Goal: Find specific page/section: Find specific page/section

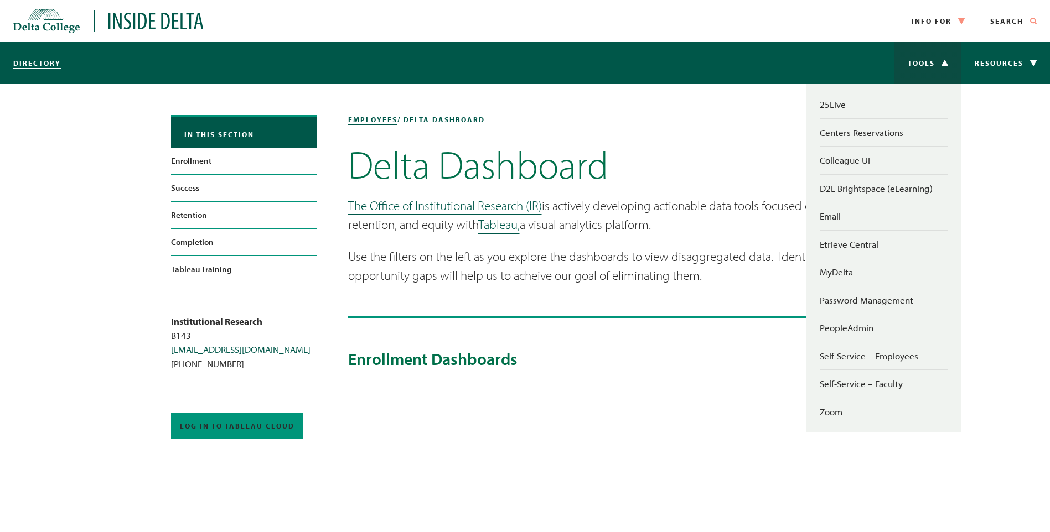
click at [845, 188] on link "D2L Brightspace (eLearning)" at bounding box center [876, 189] width 113 height 12
click at [854, 193] on link "D2L Brightspace (eLearning)" at bounding box center [876, 189] width 113 height 12
click at [843, 386] on link "Self-Service – Faculty" at bounding box center [861, 384] width 83 height 12
click at [840, 186] on link "D2L Brightspace (eLearning)" at bounding box center [876, 189] width 113 height 12
